Goal: Task Accomplishment & Management: Manage account settings

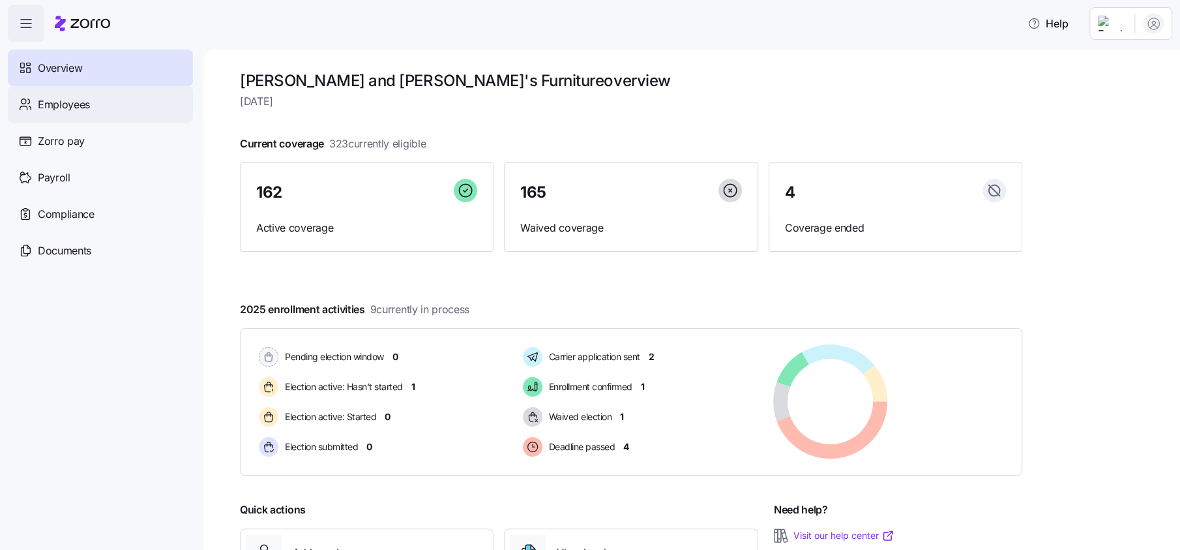
click at [62, 108] on span "Employees" at bounding box center [64, 104] width 52 height 16
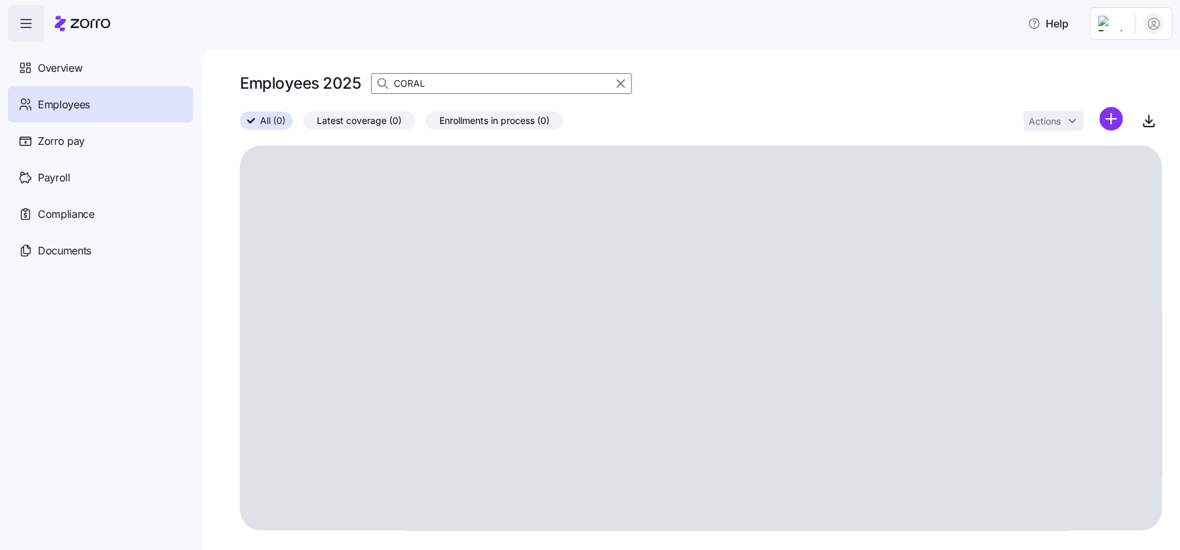
click at [438, 83] on input "CORAL" at bounding box center [501, 83] width 261 height 21
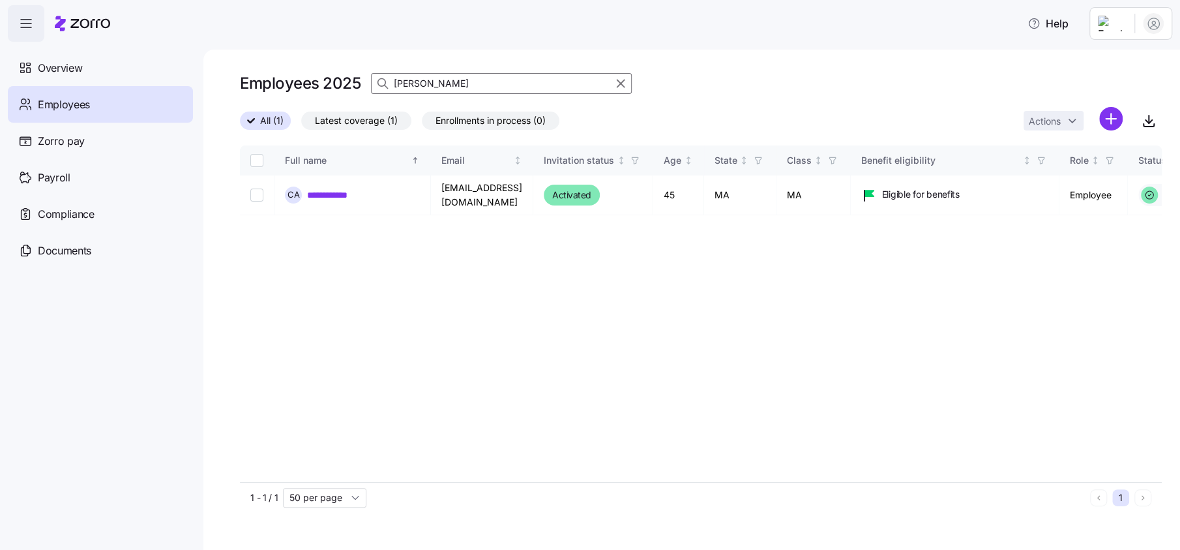
type input "domingos"
click at [355, 192] on link "**********" at bounding box center [358, 194] width 102 height 13
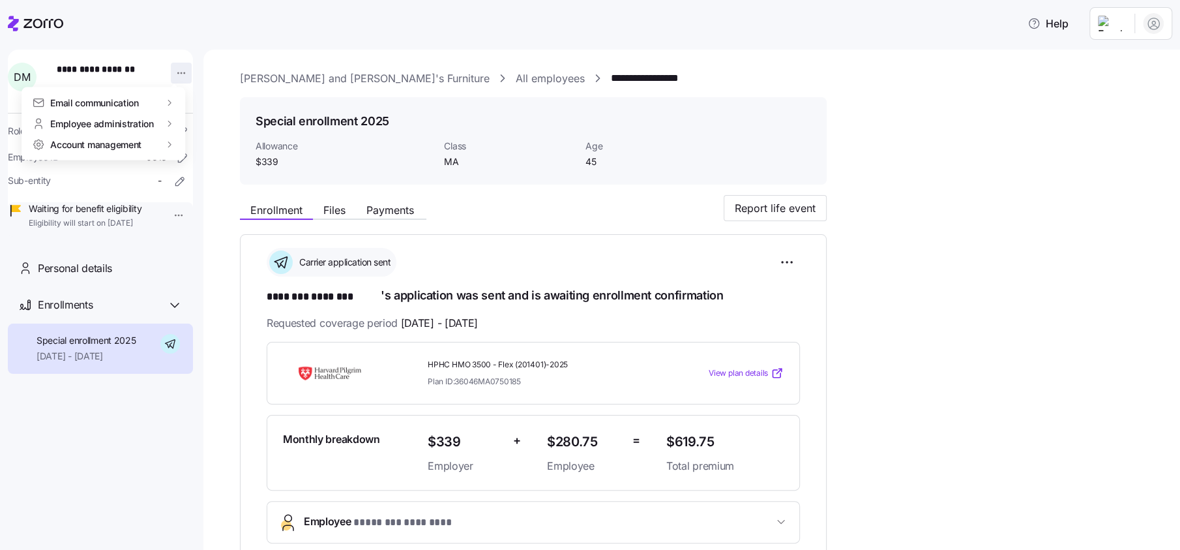
click at [176, 69] on html "**********" at bounding box center [590, 271] width 1180 height 542
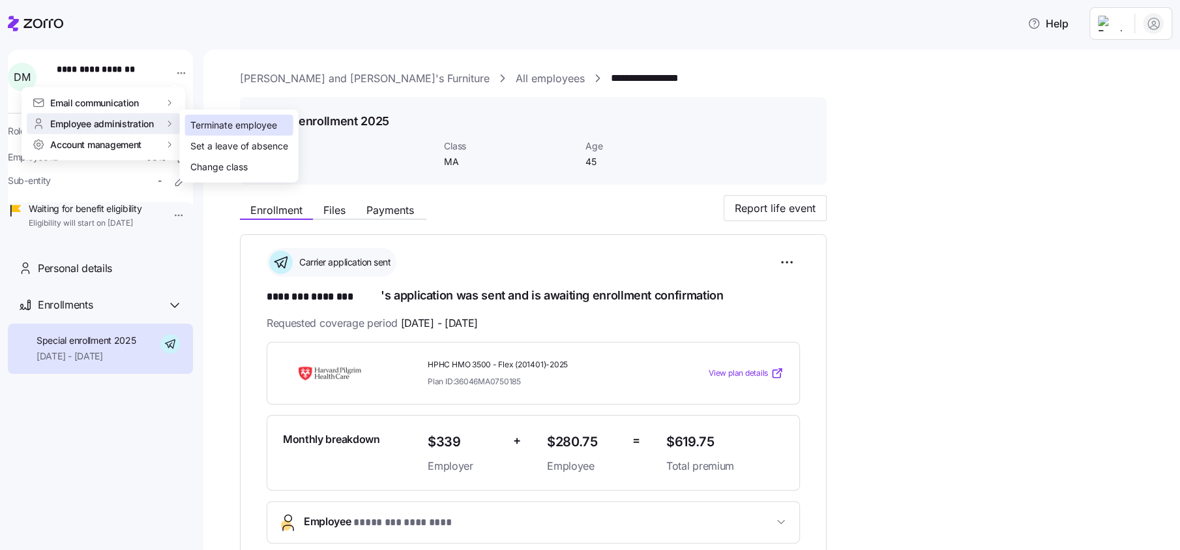
click at [235, 123] on div "Terminate employee" at bounding box center [233, 125] width 87 height 14
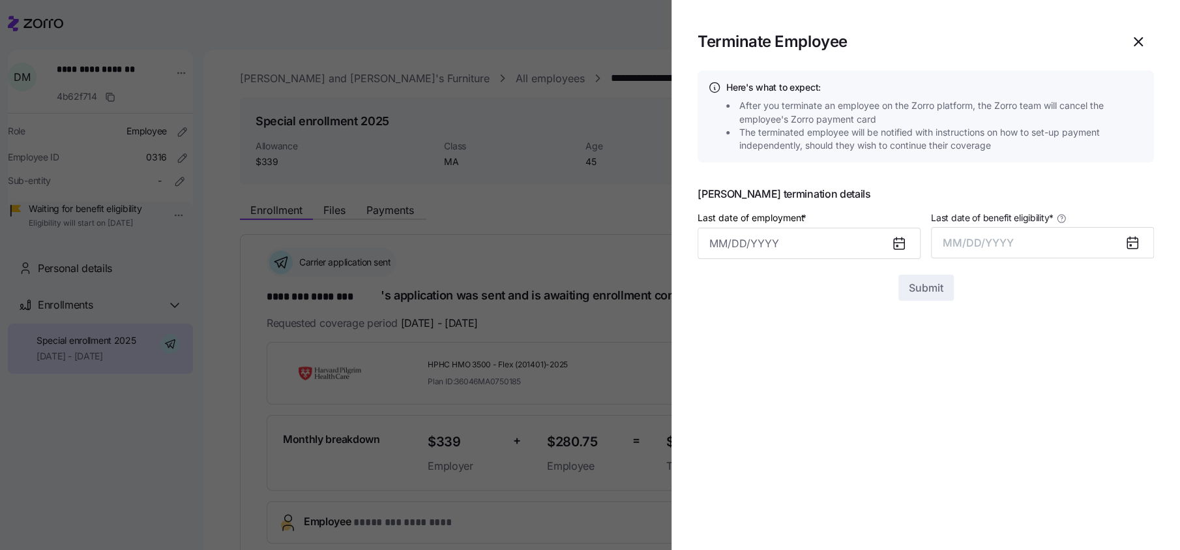
click at [902, 241] on icon at bounding box center [899, 244] width 10 height 10
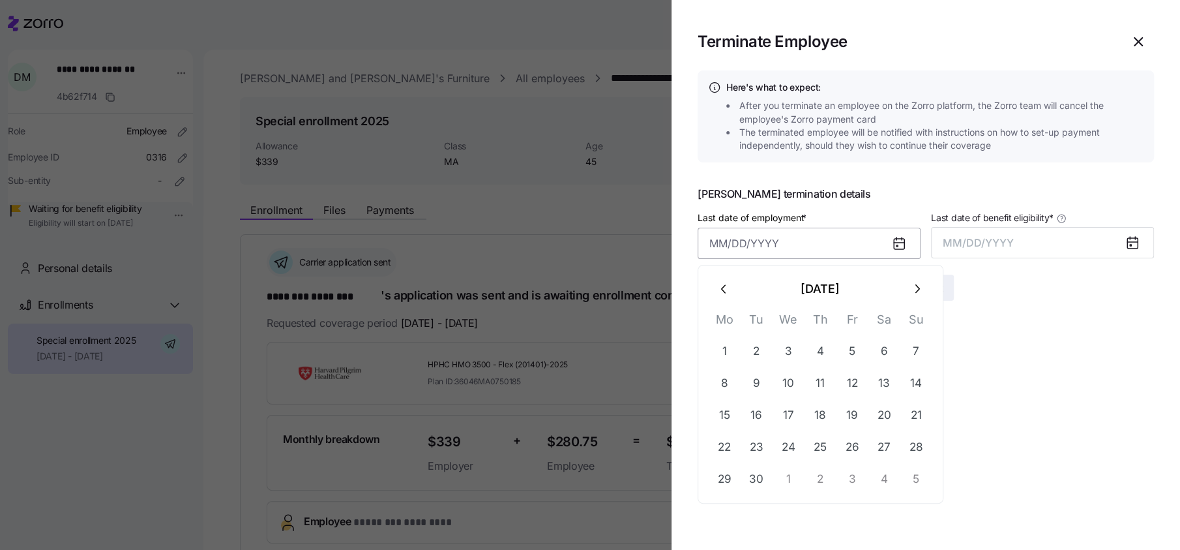
click at [723, 258] on input "Last date of employment *" at bounding box center [809, 243] width 223 height 31
click at [754, 440] on button "23" at bounding box center [756, 446] width 31 height 31
type input "September 23, 2025"
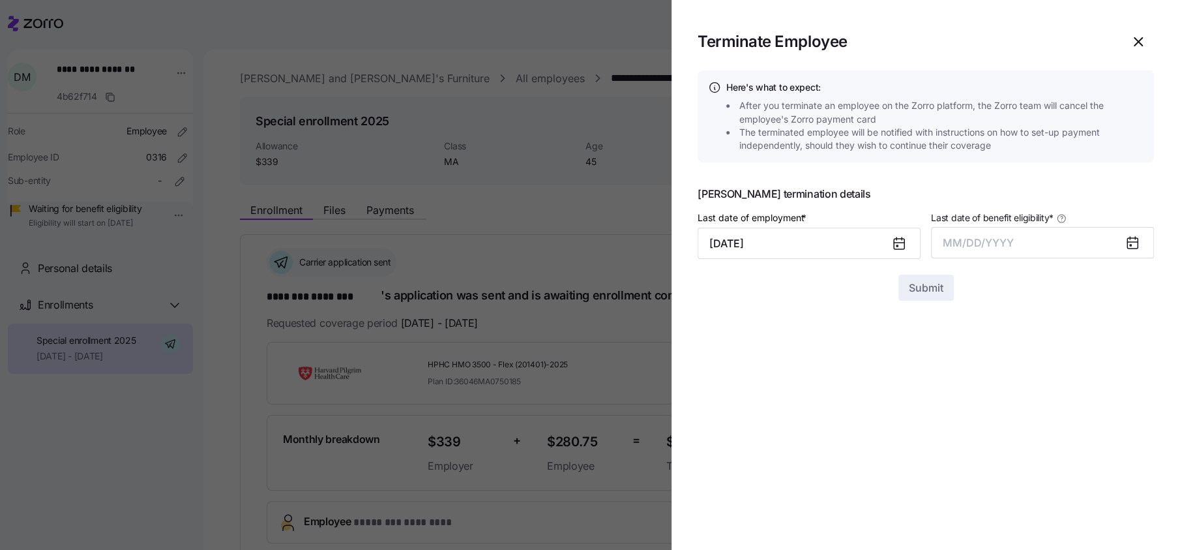
click at [1129, 243] on icon at bounding box center [1132, 243] width 10 height 10
click at [978, 240] on span "MM/DD/YYYY" at bounding box center [978, 242] width 71 height 13
click at [1136, 390] on button "Sep" at bounding box center [1128, 389] width 74 height 31
click at [922, 289] on span "Submit" at bounding box center [926, 288] width 35 height 16
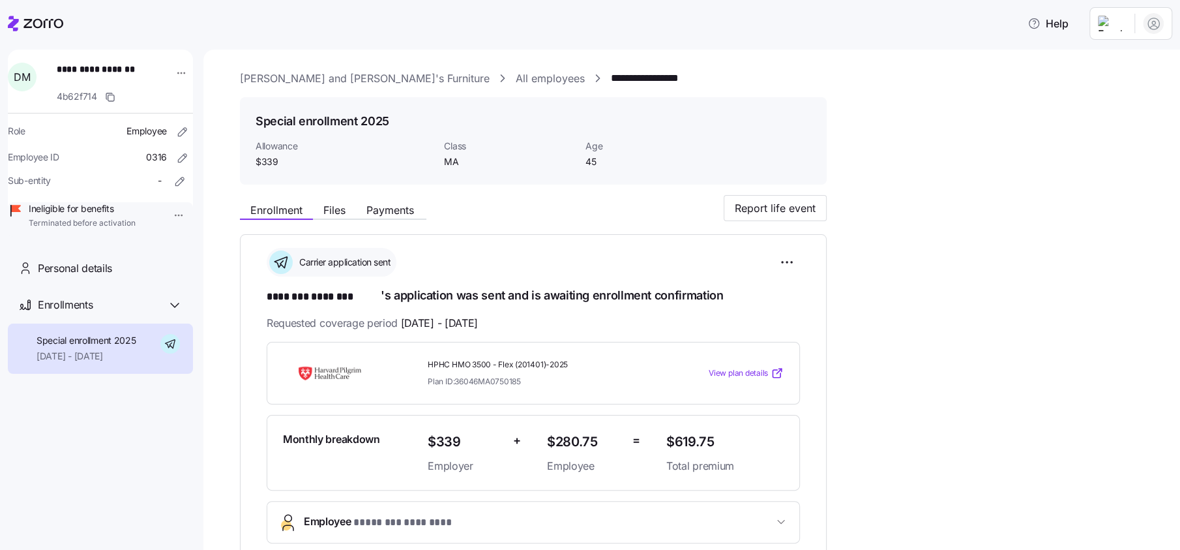
click at [1116, 29] on html "**********" at bounding box center [590, 271] width 1180 height 542
click at [1118, 100] on div "Log out" at bounding box center [1101, 100] width 51 height 14
